Goal: Check status: Check status

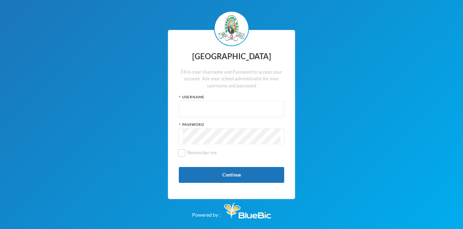
click at [205, 103] on input "text" at bounding box center [232, 109] width 98 height 16
type input "glh20c35"
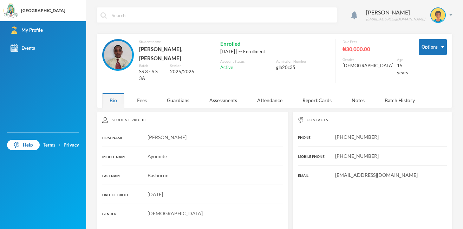
click at [139, 92] on div "Fees" at bounding box center [142, 99] width 25 height 15
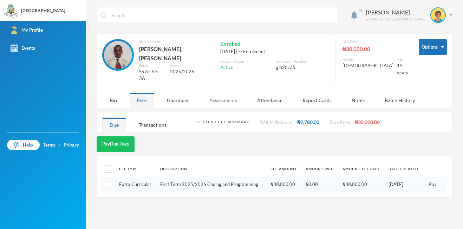
click at [205, 92] on div "Assessments" at bounding box center [223, 99] width 43 height 15
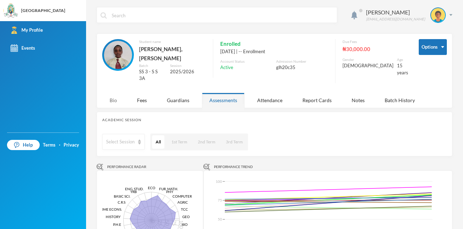
click at [120, 92] on div "Bio" at bounding box center [113, 99] width 22 height 15
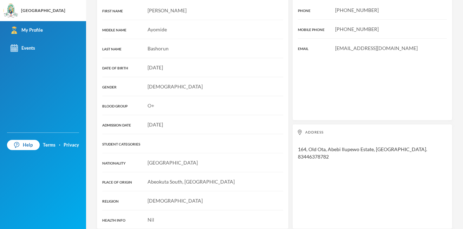
scroll to position [122, 0]
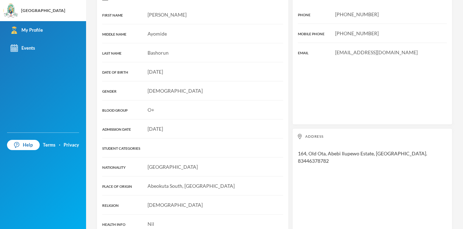
click at [240, 68] on div "[DATE]" at bounding box center [192, 71] width 181 height 7
